Goal: Information Seeking & Learning: Compare options

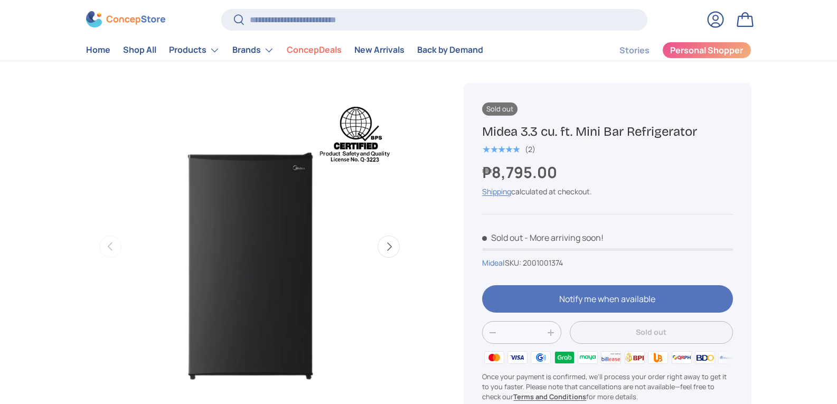
click at [381, 248] on button "Next" at bounding box center [389, 247] width 22 height 22
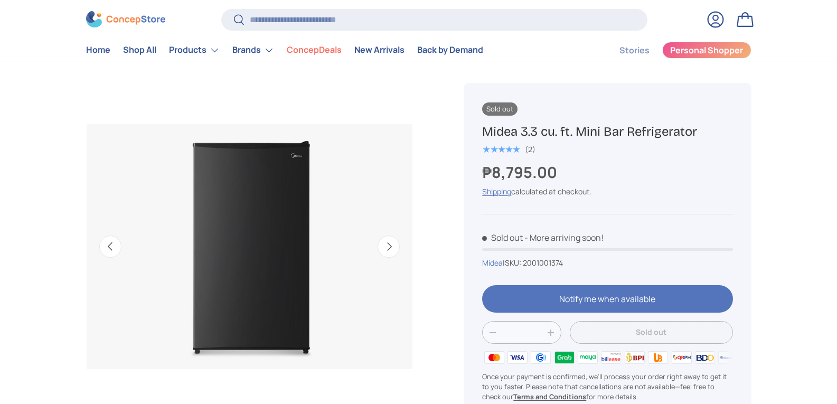
click at [381, 248] on button "Next" at bounding box center [389, 247] width 22 height 22
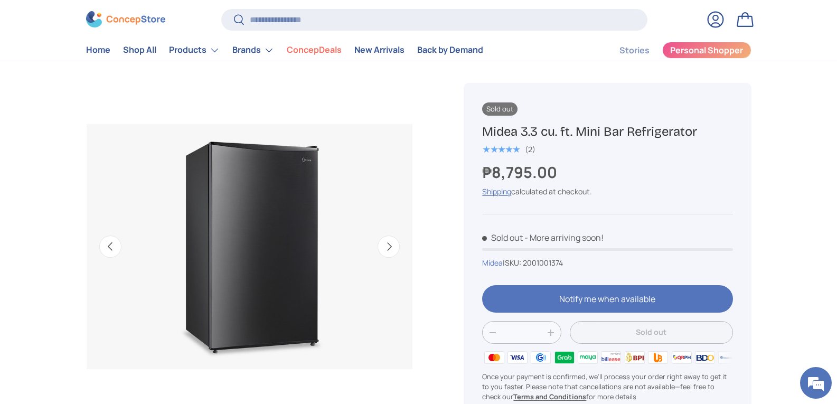
click at [381, 248] on button "Next" at bounding box center [389, 247] width 22 height 22
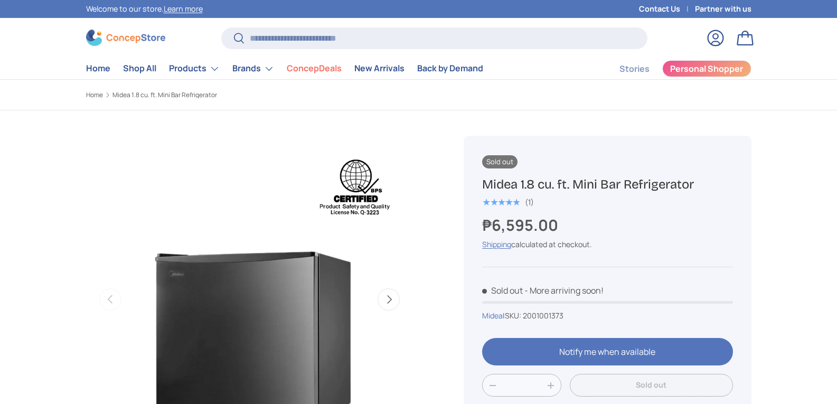
click at [394, 296] on button "Next" at bounding box center [389, 299] width 22 height 22
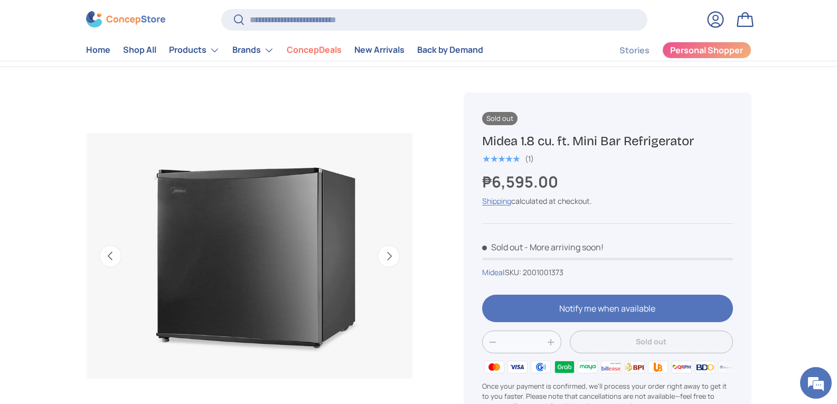
scroll to position [106, 0]
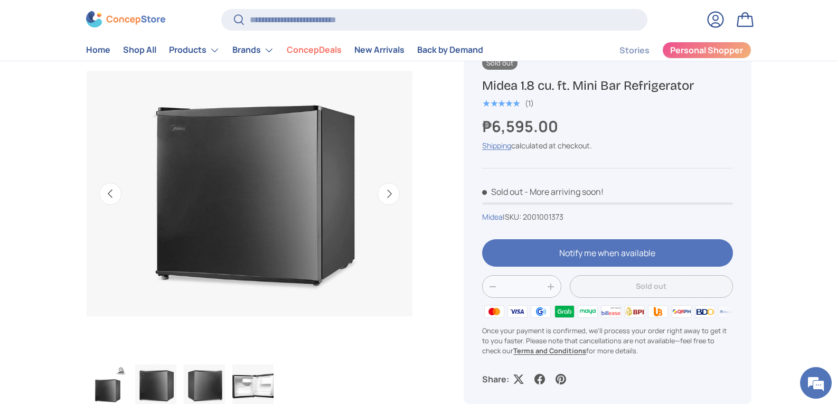
click at [397, 195] on button "Next" at bounding box center [389, 194] width 22 height 22
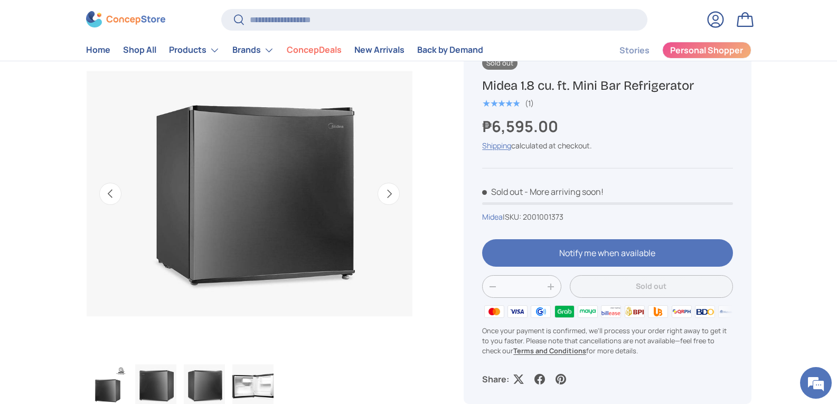
click at [395, 195] on button "Next" at bounding box center [389, 194] width 22 height 22
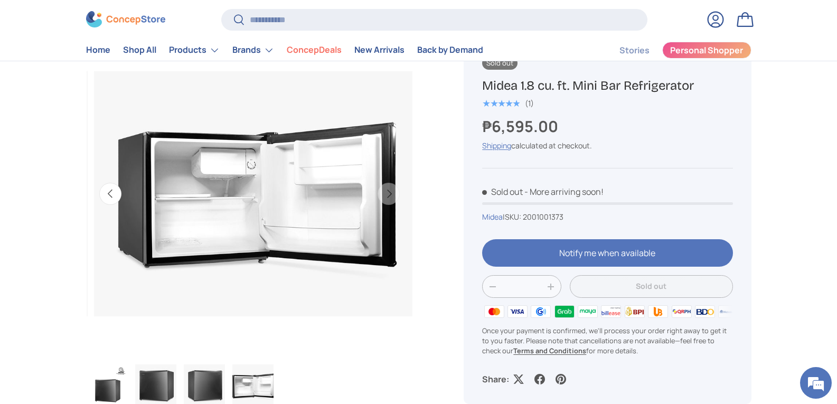
scroll to position [0, 997]
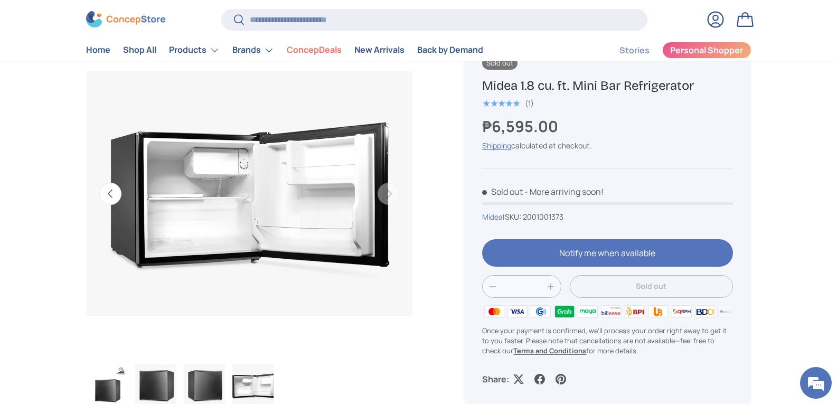
click at [209, 158] on img "Gallery Viewer" at bounding box center [249, 193] width 327 height 327
click at [209, 160] on img "Gallery Viewer" at bounding box center [249, 193] width 327 height 327
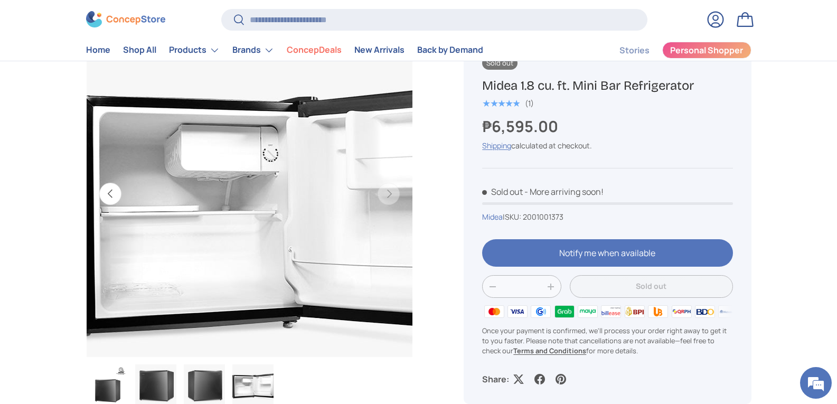
click at [209, 160] on img "Gallery Viewer" at bounding box center [249, 193] width 327 height 327
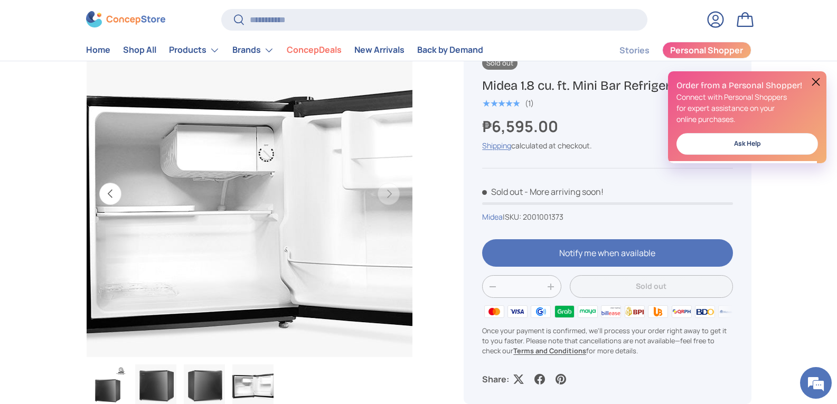
click at [214, 159] on img "Gallery Viewer" at bounding box center [249, 193] width 327 height 327
